Goal: Check status: Check status

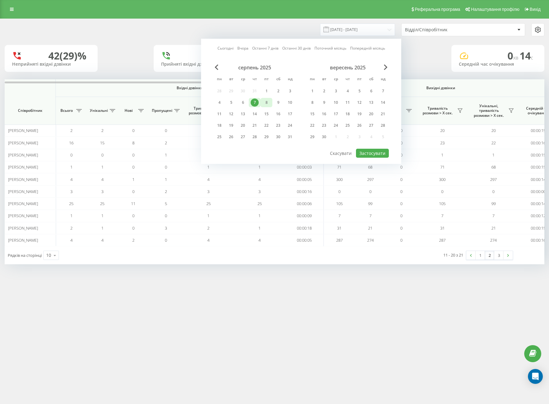
click at [267, 107] on div "8" at bounding box center [267, 102] width 12 height 9
click at [234, 126] on div "19" at bounding box center [231, 125] width 8 height 8
click at [230, 127] on div "19" at bounding box center [231, 125] width 8 height 8
click at [376, 152] on button "Застосувати" at bounding box center [372, 153] width 33 height 9
type input "[DATE] - [DATE]"
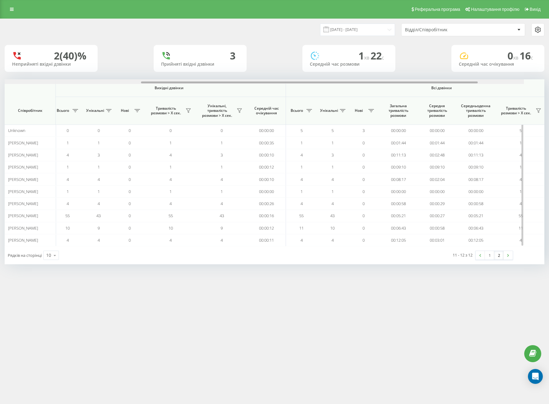
drag, startPoint x: 233, startPoint y: 82, endPoint x: 404, endPoint y: 87, distance: 171.4
click at [404, 87] on div "Вхідні дзвінки Вихідні дзвінки Всі дзвінки Співробітник Всього Унікальні Нові П…" at bounding box center [275, 162] width 540 height 167
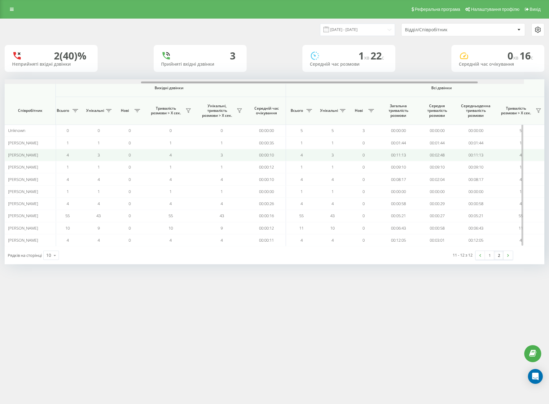
scroll to position [0, 274]
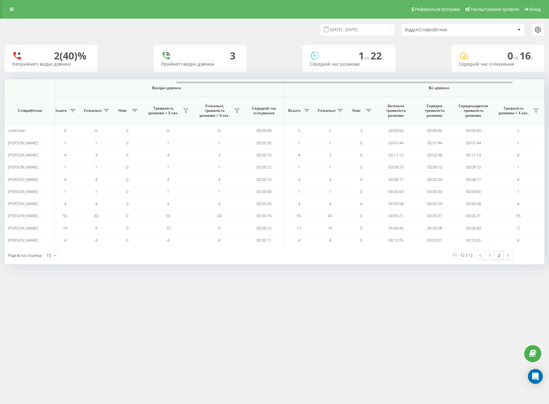
click at [408, 296] on div "Реферальна програма Налаштування профілю Вихід [DATE] - [DATE] Відділ/Співробіт…" at bounding box center [274, 202] width 549 height 404
click at [339, 25] on input "[DATE] - [DATE]" at bounding box center [357, 30] width 75 height 12
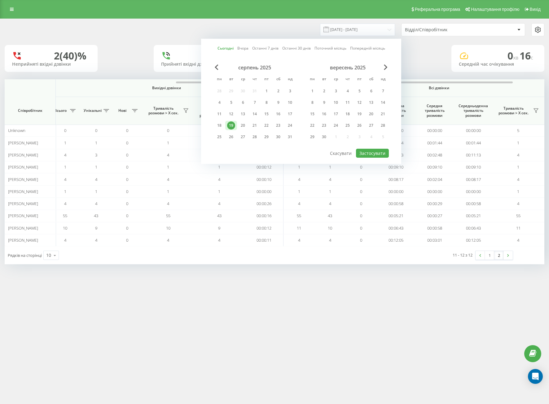
click at [245, 130] on div "серпень 2025 пн вт ср чт пт сб нд 28 29 30 31 1 2 3 4 5 6 7 8 9 10 11 12 13 14 …" at bounding box center [255, 103] width 82 height 79
click at [237, 124] on div "19" at bounding box center [231, 125] width 12 height 9
click at [226, 124] on div "19" at bounding box center [231, 125] width 12 height 9
drag, startPoint x: 381, startPoint y: 144, endPoint x: 381, endPoint y: 151, distance: 7.4
click at [381, 145] on div "серпень 2025 пн вт ср чт пт сб нд 28 29 30 31 1 2 3 4 5 6 7 8 9 10 11 12 13 14 …" at bounding box center [301, 106] width 175 height 84
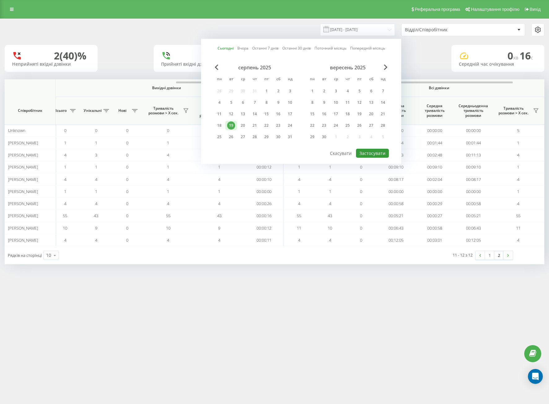
click at [381, 151] on button "Застосувати" at bounding box center [372, 153] width 33 height 9
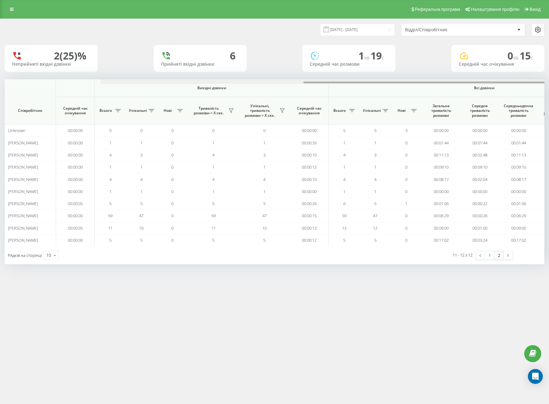
scroll to position [0, 325]
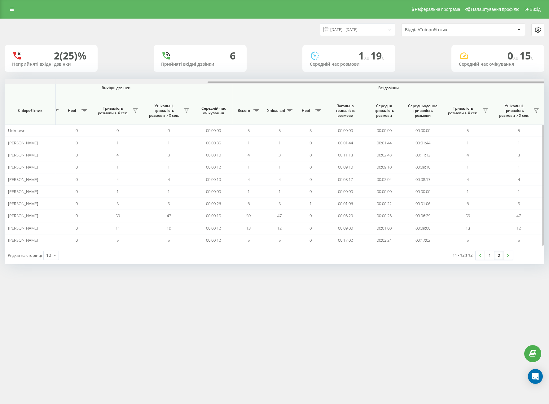
drag, startPoint x: 187, startPoint y: 82, endPoint x: 538, endPoint y: 88, distance: 351.5
click at [539, 79] on div "[DATE] - [DATE] Відділ/Співробітник 2 (25)% Неприйняті вхідні дзвінки 6 Прийнят…" at bounding box center [275, 141] width 540 height 245
click at [400, 304] on div "Реферальна програма Налаштування профілю Вихід [DATE] - [DATE] Відділ/Співробіт…" at bounding box center [274, 202] width 549 height 404
